Goal: Task Accomplishment & Management: Manage account settings

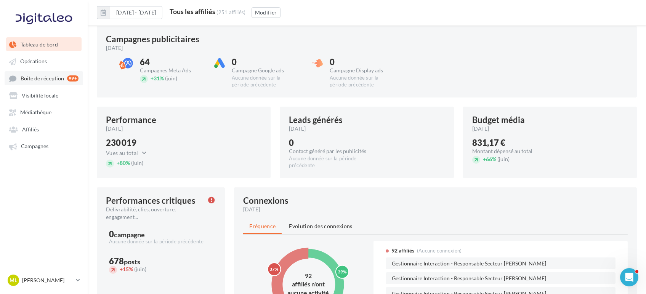
click at [46, 82] on span "Boîte de réception" at bounding box center [42, 78] width 43 height 6
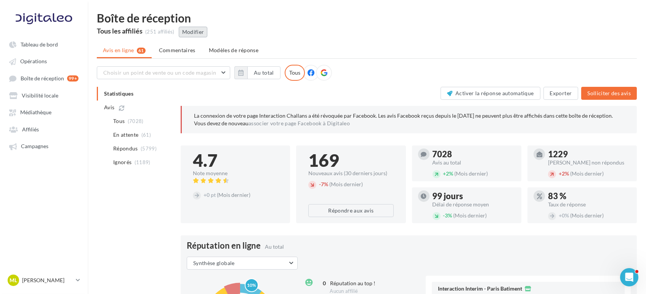
click at [200, 34] on button "Modifier" at bounding box center [193, 32] width 29 height 11
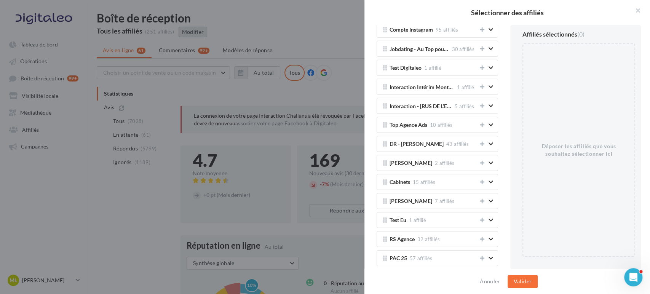
scroll to position [1566, 0]
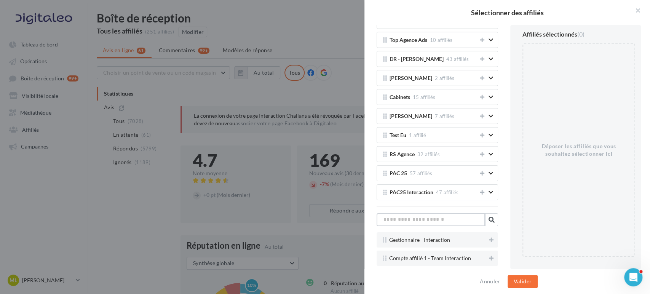
click at [425, 213] on input "text" at bounding box center [431, 219] width 109 height 13
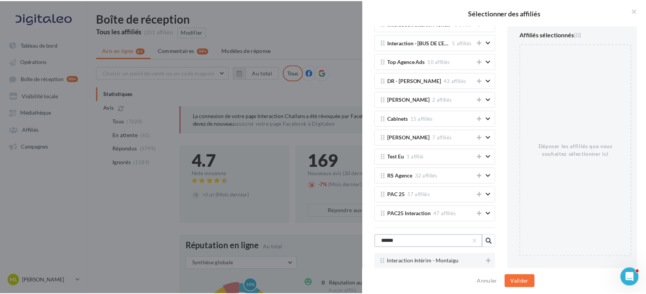
scroll to position [1536, 0]
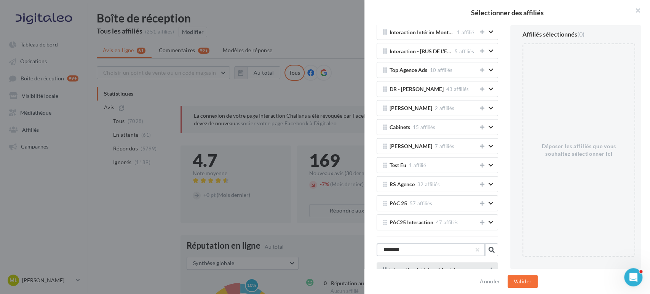
type input "********"
click at [488, 266] on button at bounding box center [492, 270] width 8 height 9
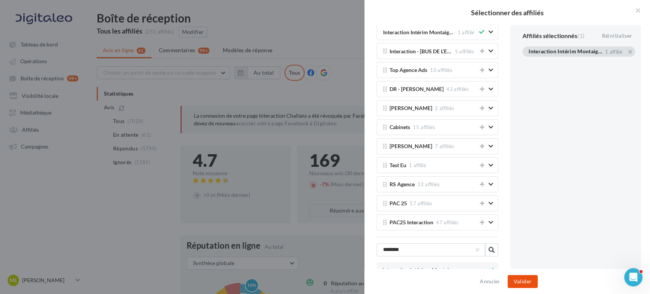
click at [527, 279] on button "Valider" at bounding box center [523, 281] width 30 height 13
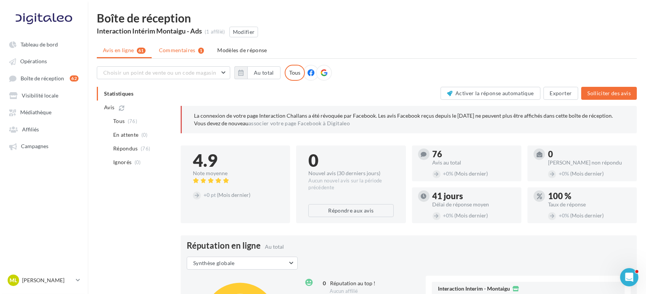
click at [171, 48] on span "Commentaires" at bounding box center [177, 50] width 37 height 8
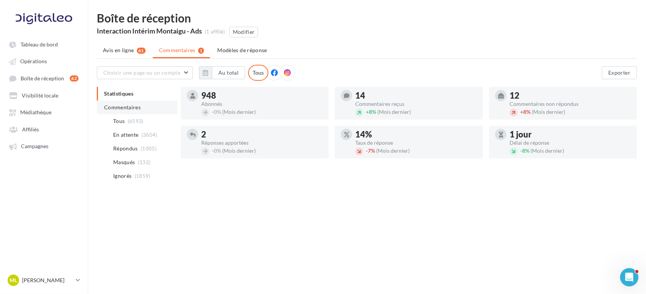
click at [130, 109] on span "Commentaires" at bounding box center [122, 107] width 37 height 6
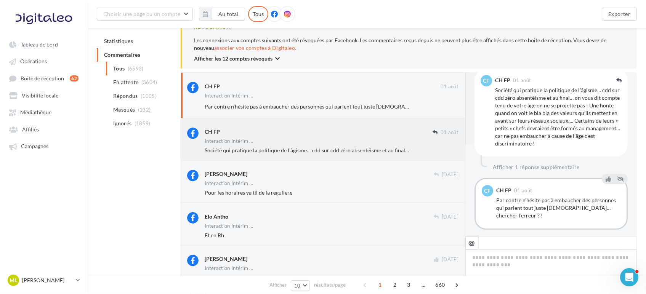
scroll to position [85, 0]
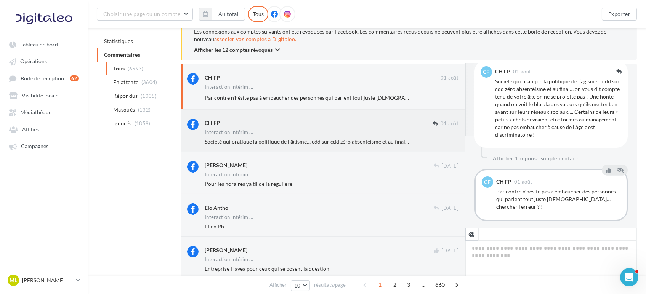
click at [327, 141] on span "Société qui pratique la politique de l’âgisme… cdd sur cdd zéro absentéisme et …" at bounding box center [647, 141] width 885 height 6
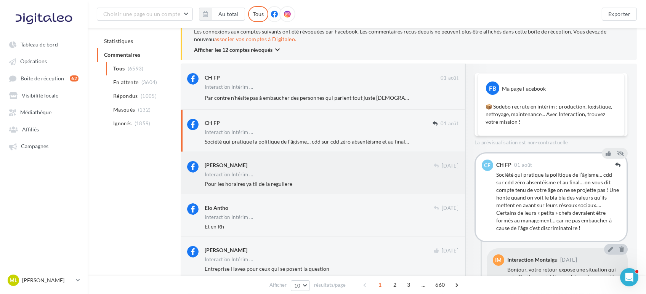
click at [311, 171] on div "[PERSON_NAME] [DATE] Interaction Intérim ... Pour les horaires ya til de la reg…" at bounding box center [332, 174] width 254 height 27
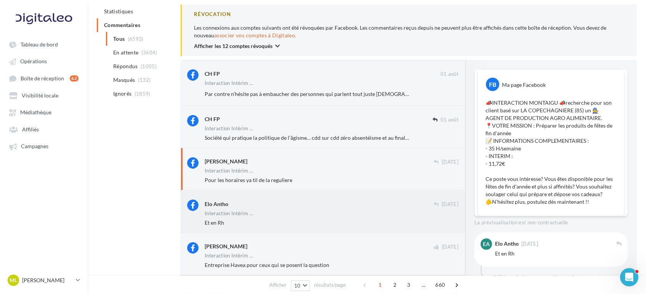
scroll to position [0, 0]
